Goal: Register for event/course

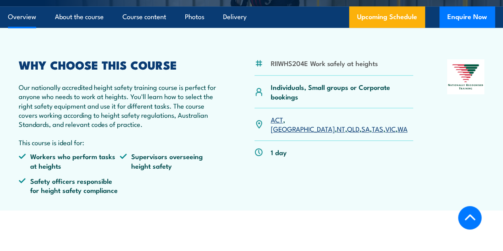
scroll to position [197, 0]
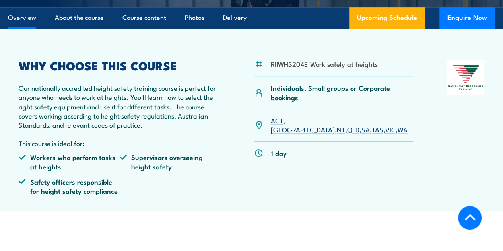
click at [372, 134] on link "TAS" at bounding box center [378, 130] width 12 height 10
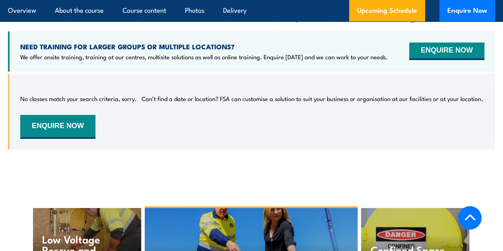
scroll to position [1289, 0]
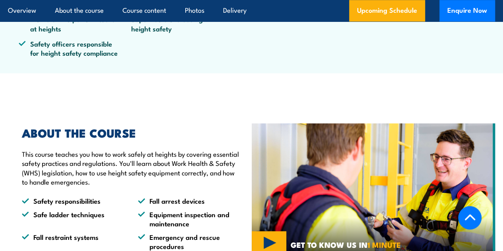
scroll to position [330, 0]
